Goal: Transaction & Acquisition: Purchase product/service

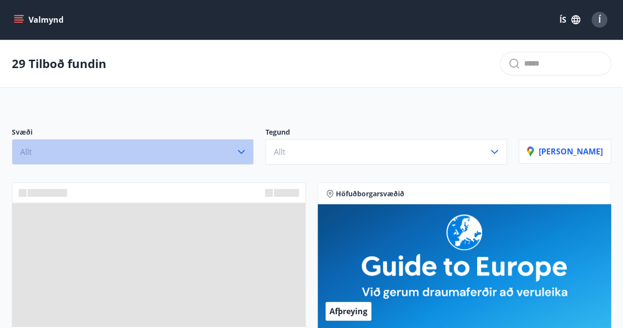
click at [247, 146] on icon "button" at bounding box center [242, 152] width 12 height 12
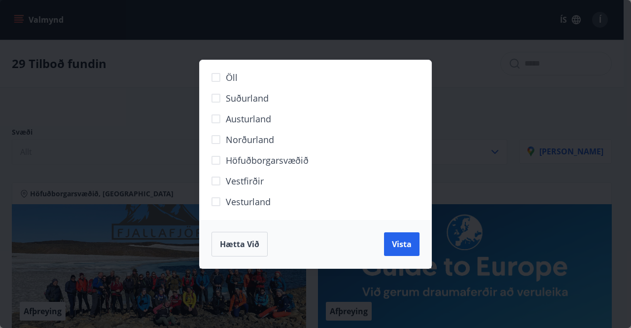
click at [159, 56] on div "Öll Suðurland [GEOGRAPHIC_DATA] Norðurland Höfuðborgarsvæðið [GEOGRAPHIC_DATA] …" at bounding box center [315, 164] width 631 height 328
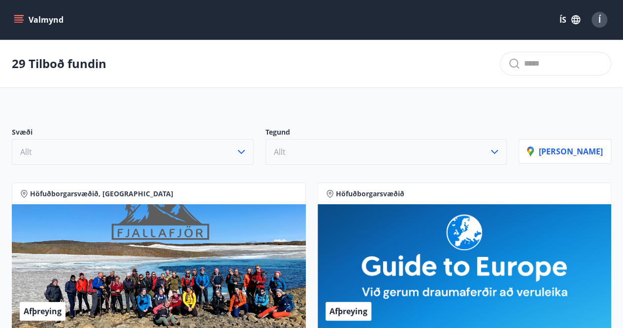
click at [346, 148] on button "Allt" at bounding box center [387, 152] width 242 height 26
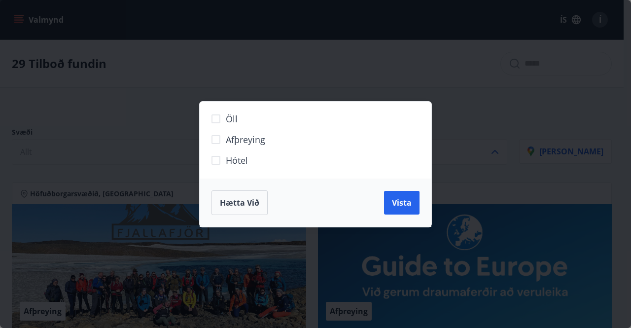
click at [234, 153] on label "Afþreying" at bounding box center [309, 143] width 206 height 21
click at [211, 168] on label "Hótel" at bounding box center [309, 164] width 206 height 21
click at [402, 200] on span "Vista" at bounding box center [402, 202] width 20 height 11
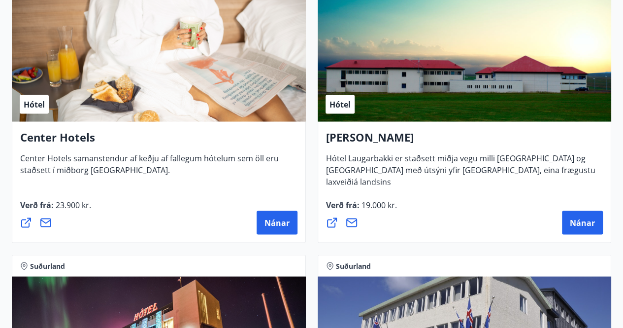
scroll to position [2773, 0]
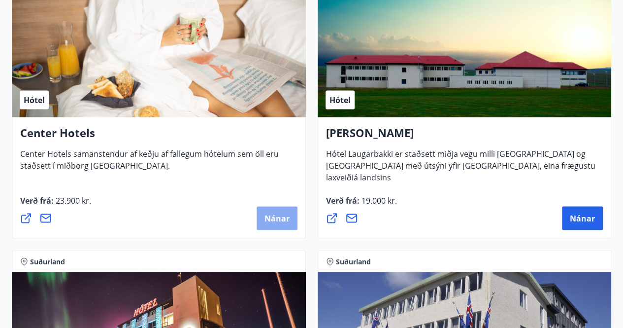
click at [289, 220] on span "Nánar" at bounding box center [277, 217] width 25 height 11
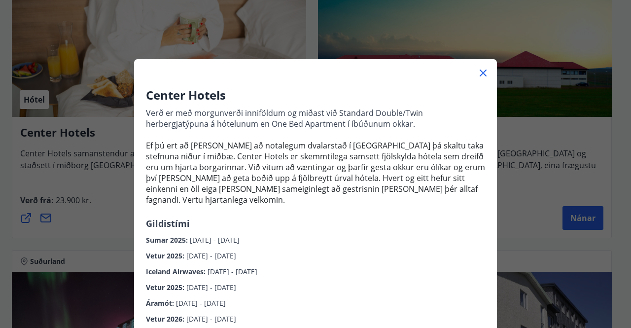
click at [295, 245] on div "Vetur 2025 : [DATE] - [DATE]" at bounding box center [315, 253] width 339 height 16
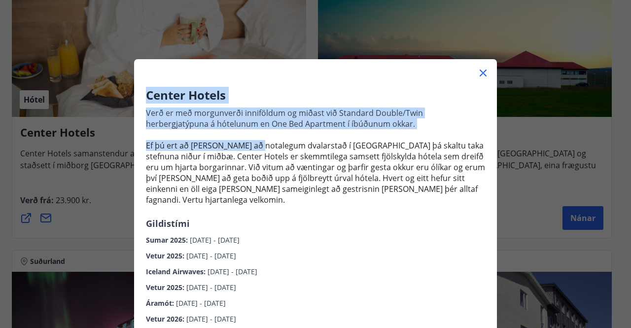
drag, startPoint x: 248, startPoint y: 142, endPoint x: 476, endPoint y: 71, distance: 238.9
click at [477, 71] on icon at bounding box center [483, 73] width 12 height 12
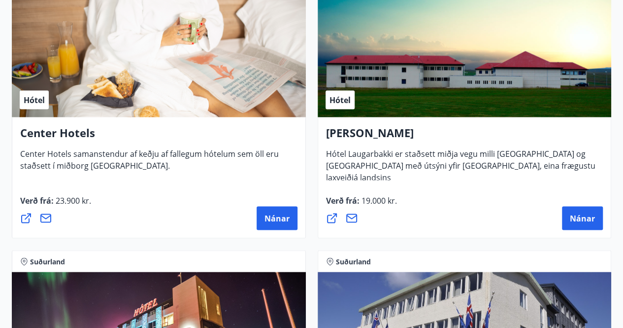
click at [431, 152] on span "Hótel Laugarbakki er staðsett miðja vegu milli [GEOGRAPHIC_DATA] og [GEOGRAPHIC…" at bounding box center [461, 169] width 270 height 42
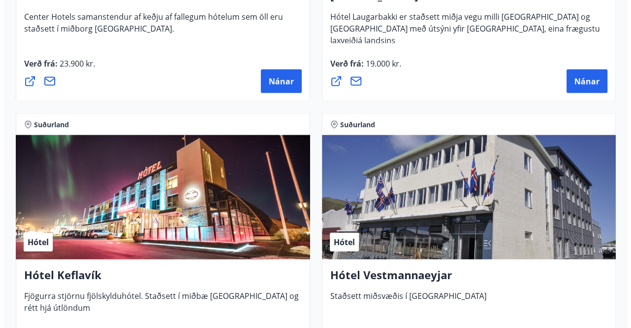
scroll to position [3009, 0]
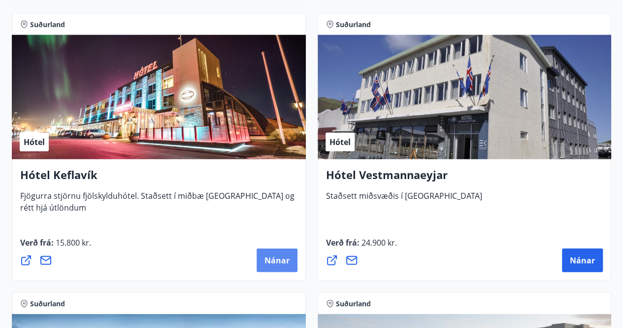
click at [266, 259] on span "Nánar" at bounding box center [277, 260] width 25 height 11
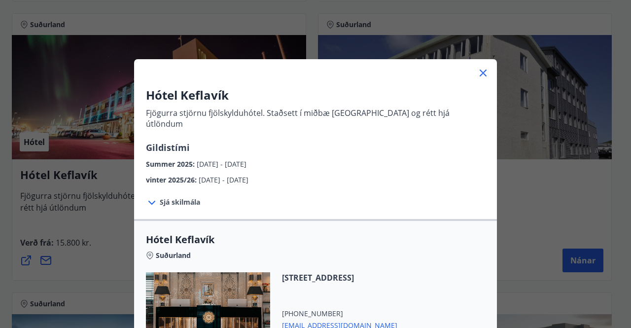
click at [426, 187] on div "Sjá skilmála Afbókun eða breyting á herbergisbókun jafngildir ekki afbókun eða …" at bounding box center [315, 202] width 363 height 34
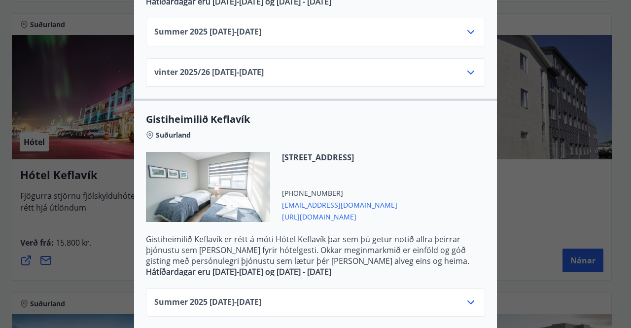
scroll to position [416, 0]
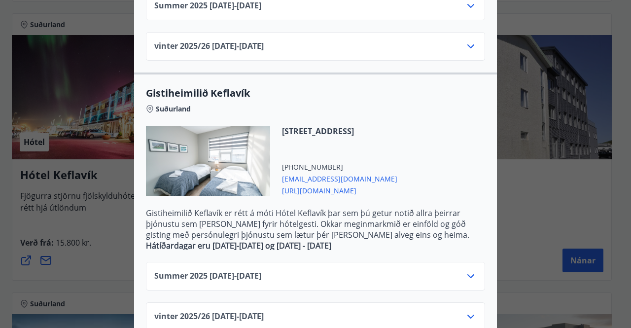
click at [504, 159] on div "Hótel Keflavík Fjögurra stjörnu fjölskylduhótel. Staðsett í miðbæ [GEOGRAPHIC_D…" at bounding box center [315, 164] width 631 height 328
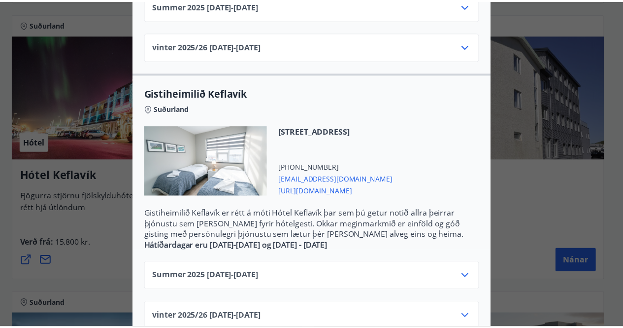
scroll to position [0, 0]
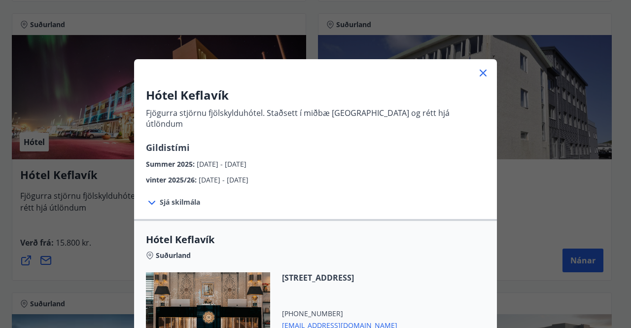
click at [477, 73] on icon at bounding box center [483, 73] width 12 height 12
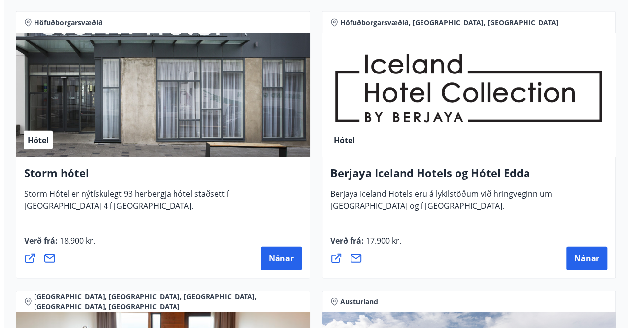
scroll to position [1071, 0]
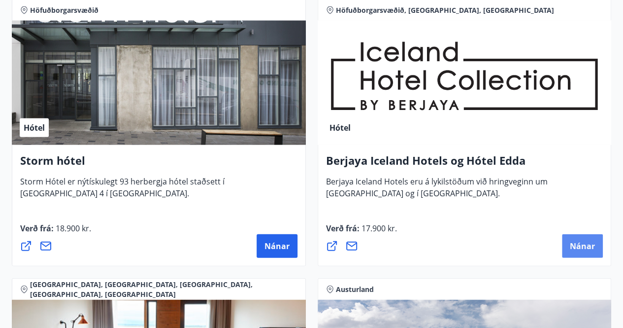
click at [581, 242] on span "Nánar" at bounding box center [582, 245] width 25 height 11
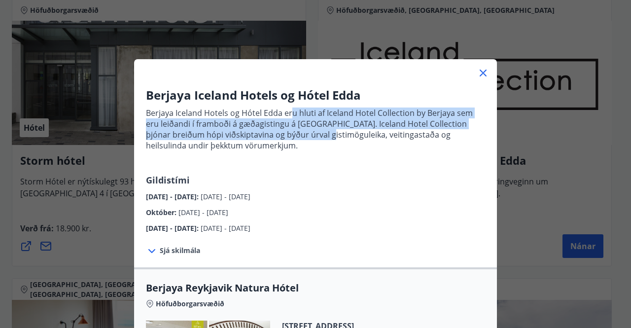
drag, startPoint x: 289, startPoint y: 113, endPoint x: 289, endPoint y: 136, distance: 22.2
click at [289, 136] on p "Berjaya Iceland Hotels og Hótel Edda eru hluti af Iceland Hotel Collection by B…" at bounding box center [315, 128] width 339 height 43
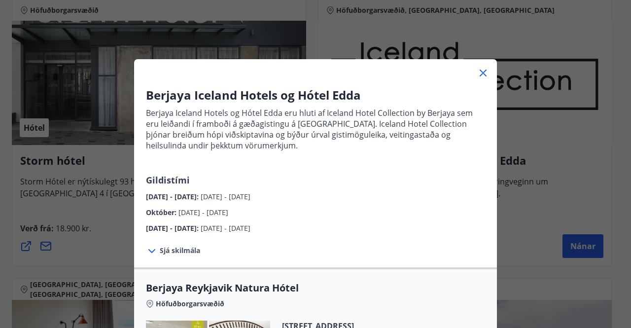
click at [296, 162] on p "Berjaya Iceland Hotels og Hótel Edda eru hluti af Iceland Hotel Collection by B…" at bounding box center [315, 138] width 339 height 70
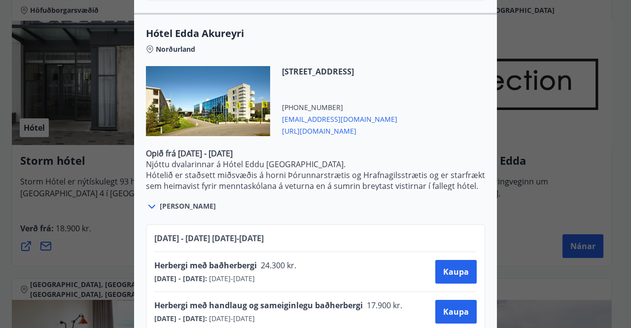
scroll to position [2205, 0]
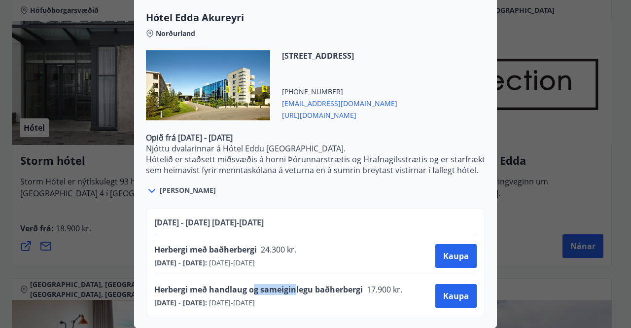
drag, startPoint x: 250, startPoint y: 287, endPoint x: 291, endPoint y: 286, distance: 40.9
click at [291, 286] on span "Herbergi með handlaug og sameiginlegu baðherbergi" at bounding box center [258, 289] width 208 height 11
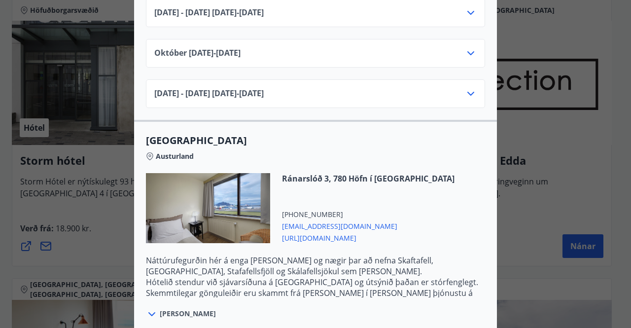
scroll to position [1416, 0]
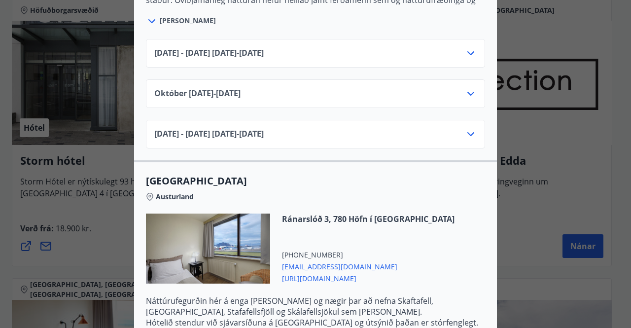
click at [514, 146] on div "Berjaya Iceland Hotels og Hótel Edda Berjaya Iceland Hotels og Hótel Edda eru h…" at bounding box center [315, 164] width 631 height 328
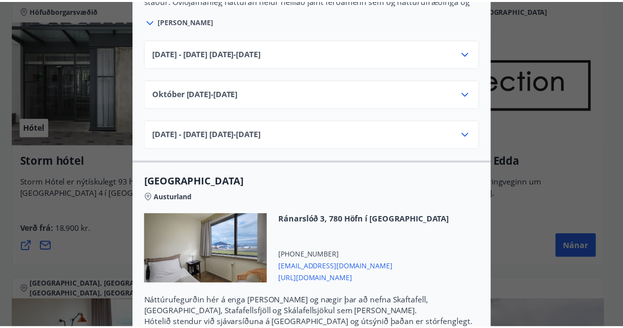
scroll to position [0, 0]
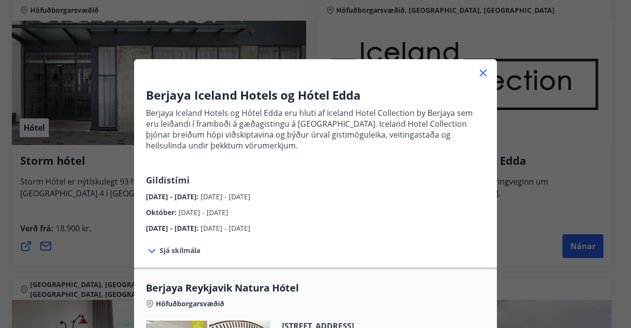
click at [479, 71] on icon at bounding box center [482, 72] width 7 height 7
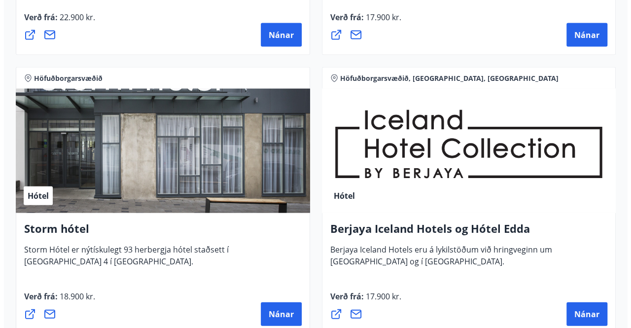
scroll to position [1091, 0]
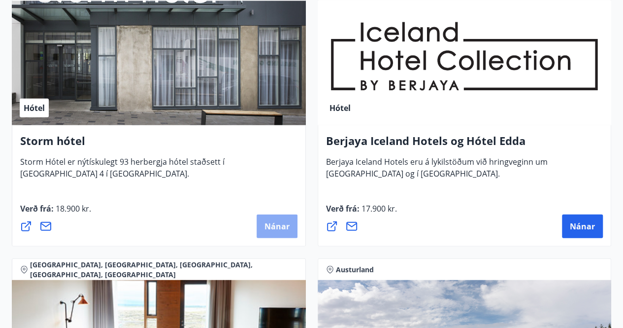
click at [276, 224] on span "Nánar" at bounding box center [277, 226] width 25 height 11
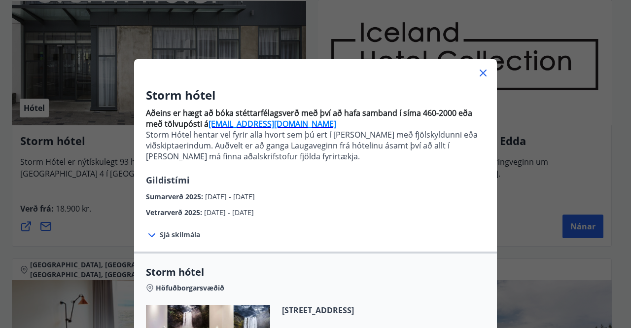
click at [449, 204] on div "Vetrarverð 2025 : [DATE] - [DATE]" at bounding box center [315, 210] width 339 height 16
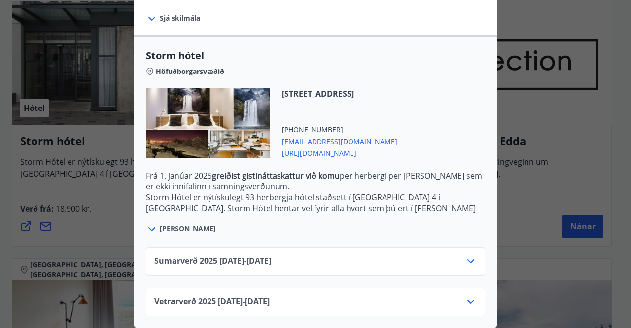
scroll to position [223, 0]
click at [337, 255] on div "Sumarverð [PHONE_NUMBER][DATE] - [DATE]" at bounding box center [315, 265] width 322 height 20
click at [467, 255] on icon at bounding box center [471, 261] width 12 height 12
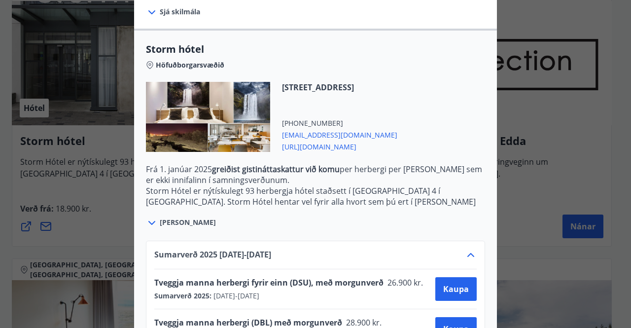
click at [447, 225] on div "[PERSON_NAME]" at bounding box center [315, 217] width 339 height 23
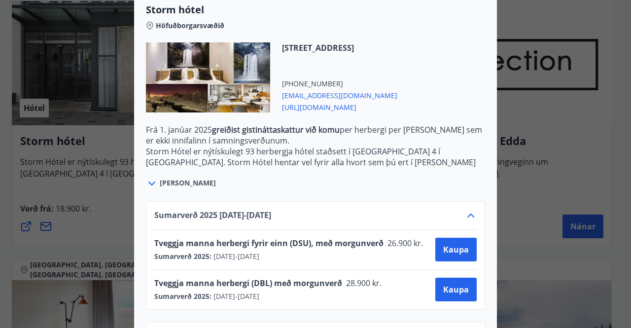
scroll to position [303, 0]
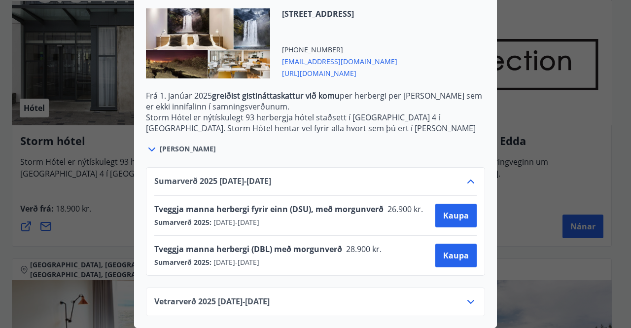
click at [401, 297] on div "Vetrarverð [PHONE_NUMBER][DATE] - [DATE]" at bounding box center [315, 306] width 322 height 20
click at [455, 296] on div "Vetrarverð [PHONE_NUMBER][DATE] - [DATE]" at bounding box center [315, 306] width 322 height 20
click at [467, 300] on icon at bounding box center [470, 302] width 7 height 4
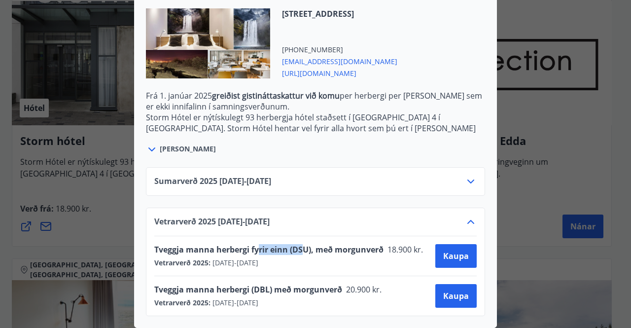
drag, startPoint x: 254, startPoint y: 243, endPoint x: 299, endPoint y: 248, distance: 45.1
click at [299, 248] on div "Tveggja manna herbergi fyrir einn (DSU), með morgunverð 18.900 kr." at bounding box center [291, 251] width 275 height 14
click at [444, 291] on span "Kaupa" at bounding box center [456, 295] width 26 height 11
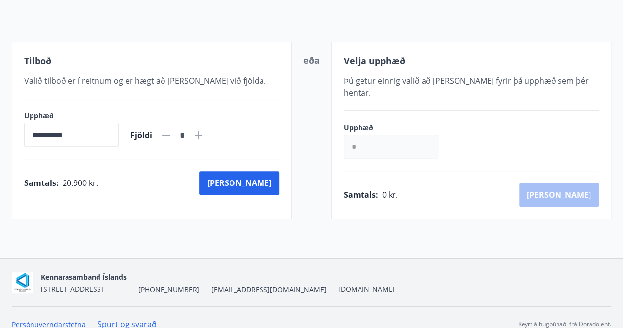
scroll to position [156, 0]
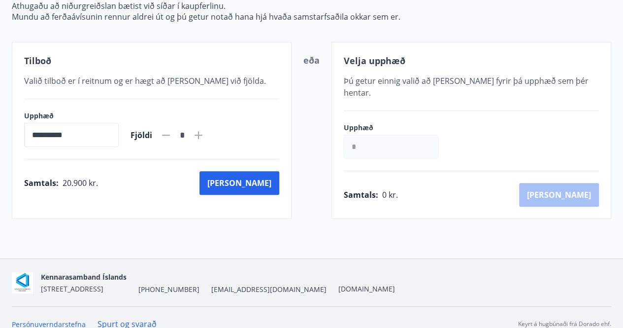
scroll to position [21, 0]
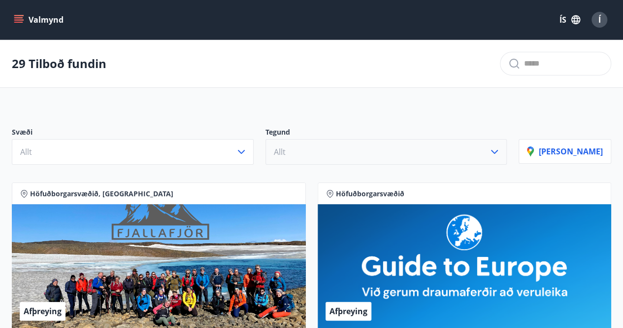
click at [307, 150] on button "Allt" at bounding box center [387, 152] width 242 height 26
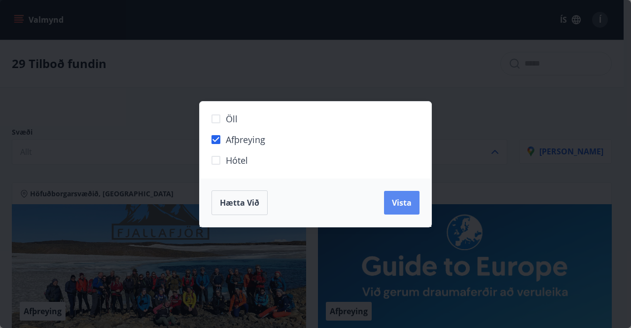
click at [407, 201] on span "Vista" at bounding box center [402, 202] width 20 height 11
